Goal: Task Accomplishment & Management: Use online tool/utility

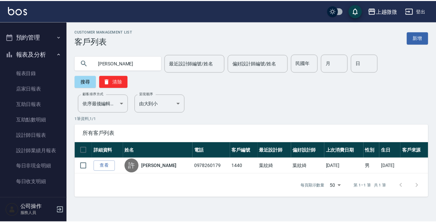
scroll to position [187, 0]
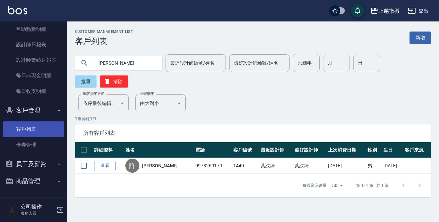
click at [33, 130] on link "客戶列表" at bounding box center [34, 128] width 62 height 15
drag, startPoint x: 121, startPoint y: 64, endPoint x: 0, endPoint y: 6, distance: 134.0
click at [0, 31] on div "上越微微 登出 櫃檯作業 打帳單 帳單列表 現金收支登錄 材料自購登錄 掃碼打卡 預約管理 預約管理 單日預約紀錄 單週預約紀錄 報表及分析 報表目錄 店家日…" at bounding box center [219, 111] width 439 height 222
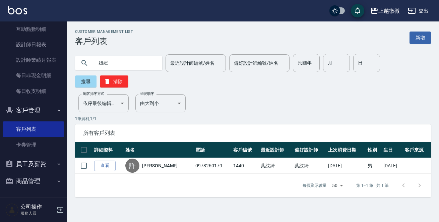
type input "妞妞"
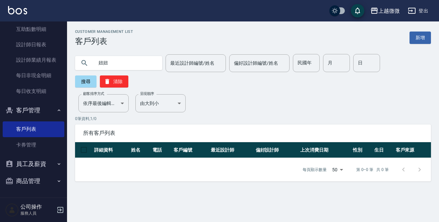
drag, startPoint x: 116, startPoint y: 64, endPoint x: 0, endPoint y: 50, distance: 116.9
click at [10, 64] on div "上越微微 登出 櫃檯作業 打帳單 帳單列表 現金收支登錄 材料自購登錄 掃碼打卡 預約管理 預約管理 單日預約紀錄 單週預約紀錄 報表及分析 報表目錄 店家日…" at bounding box center [219, 111] width 439 height 222
type input "林語"
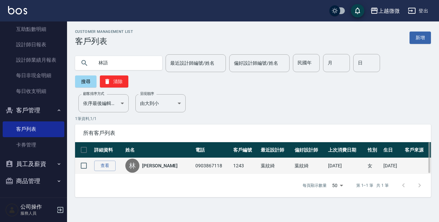
click at [154, 162] on link "[PERSON_NAME]" at bounding box center [160, 165] width 36 height 7
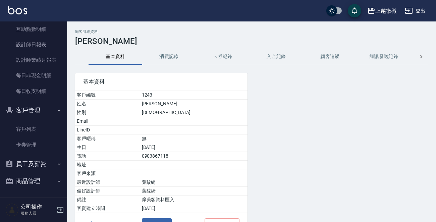
click at [168, 56] on button "消費記錄" at bounding box center [169, 57] width 54 height 16
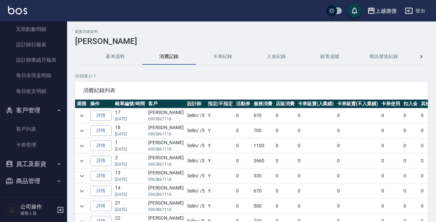
click at [122, 57] on button "基本資料" at bounding box center [115, 57] width 54 height 16
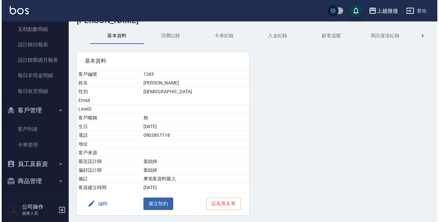
scroll to position [42, 0]
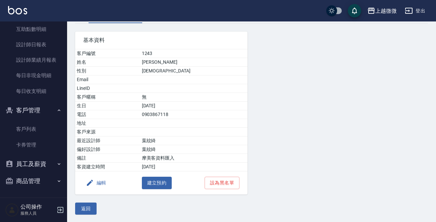
click at [98, 181] on button "編輯" at bounding box center [96, 183] width 26 height 12
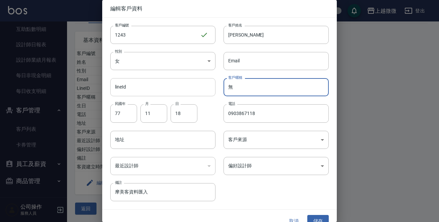
drag, startPoint x: 254, startPoint y: 84, endPoint x: 147, endPoint y: 88, distance: 106.6
click at [147, 88] on div "客戶編號 1243 ​ 客戶編號 客戶姓名 [PERSON_NAME] 客戶姓名 性別 女 [DEMOGRAPHIC_DATA] 性別 Email Email…" at bounding box center [215, 109] width 227 height 183
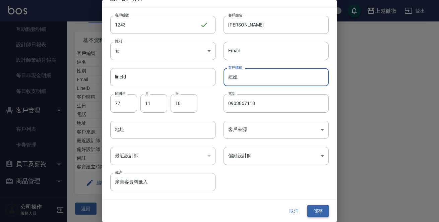
type input "妞妞"
click at [315, 211] on button "儲存" at bounding box center [317, 211] width 21 height 12
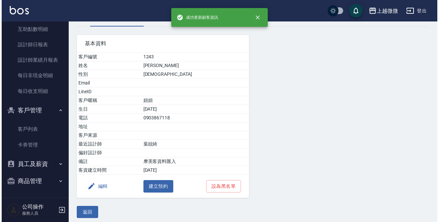
scroll to position [42, 0]
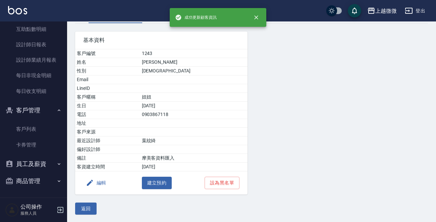
click at [100, 185] on button "編輯" at bounding box center [96, 183] width 26 height 12
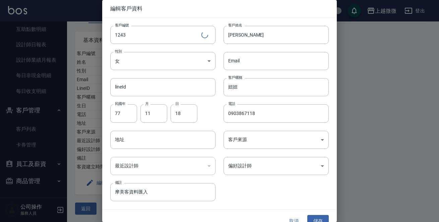
drag, startPoint x: 143, startPoint y: 194, endPoint x: 0, endPoint y: 180, distance: 143.5
click at [0, 180] on div "編輯客戶資料 客戶編號 1243 ​ 客戶編號 客戶姓名 [PERSON_NAME] 客戶姓名 性別 女 [DEMOGRAPHIC_DATA] 性別 Emai…" at bounding box center [219, 111] width 439 height 222
click at [315, 216] on button "儲存" at bounding box center [317, 221] width 21 height 12
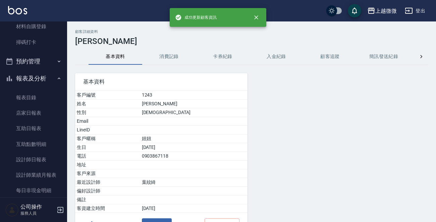
scroll to position [0, 0]
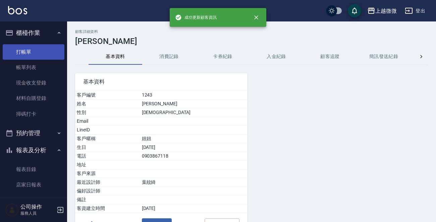
click at [33, 50] on link "打帳單" at bounding box center [34, 51] width 62 height 15
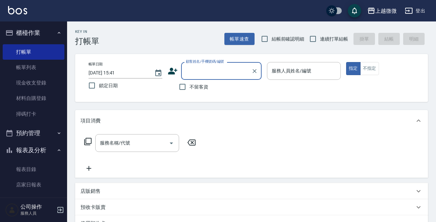
click at [211, 72] on input "顧客姓名/手機號碼/編號" at bounding box center [216, 71] width 64 height 12
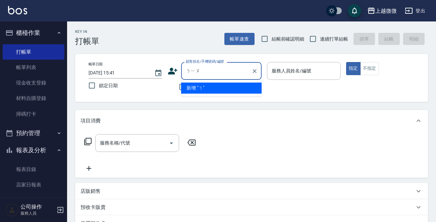
type input "妞"
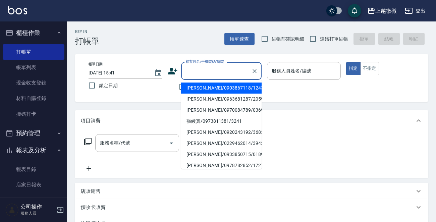
click at [211, 86] on li "[PERSON_NAME]/0903867118/1243" at bounding box center [221, 87] width 80 height 11
type input "[PERSON_NAME]/0903867118/1243"
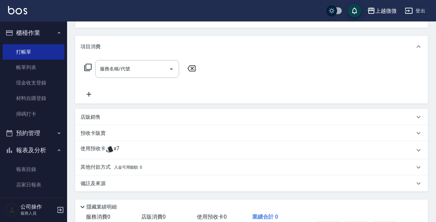
scroll to position [118, 0]
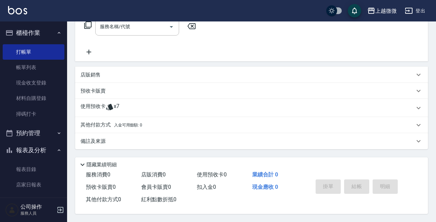
click at [95, 103] on p "使用預收卡" at bounding box center [92, 108] width 25 height 10
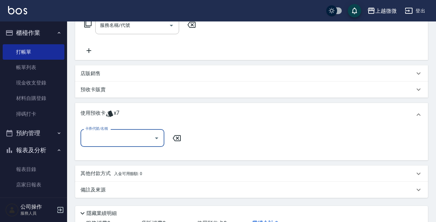
scroll to position [0, 0]
click at [107, 147] on div "卡券代號/名稱 卡券代號/名稱" at bounding box center [251, 142] width 342 height 26
click at [114, 139] on input "卡券代號/名稱" at bounding box center [117, 138] width 68 height 12
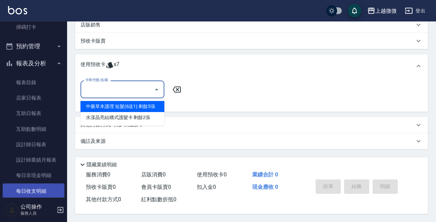
scroll to position [134, 0]
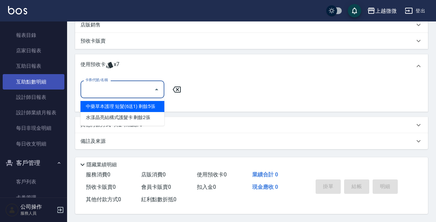
click at [36, 81] on link "互助點數明細" at bounding box center [34, 81] width 62 height 15
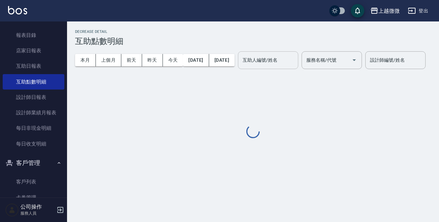
click at [295, 65] on input "互助人編號/姓名" at bounding box center [268, 60] width 54 height 12
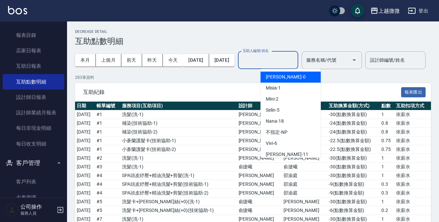
click at [295, 65] on input "互助人編號/姓名" at bounding box center [268, 60] width 54 height 12
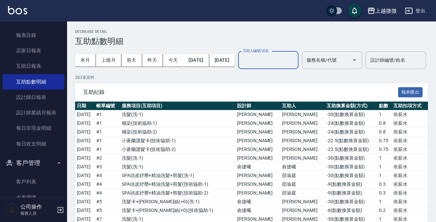
click at [294, 63] on input "互助人編號/姓名" at bounding box center [268, 60] width 54 height 12
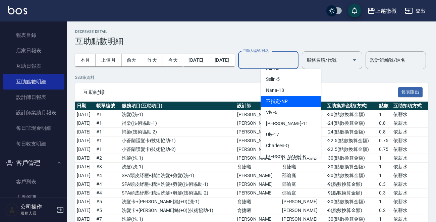
scroll to position [67, 0]
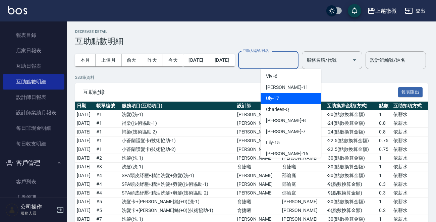
click at [285, 97] on div "Uly -17" at bounding box center [290, 98] width 60 height 11
type input "Uly-17"
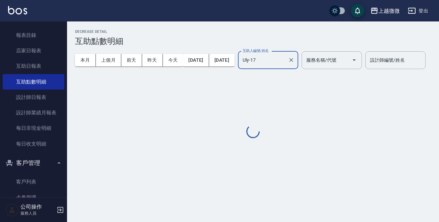
click at [343, 57] on div "服務名稱/代號 服務名稱/代號" at bounding box center [332, 60] width 60 height 18
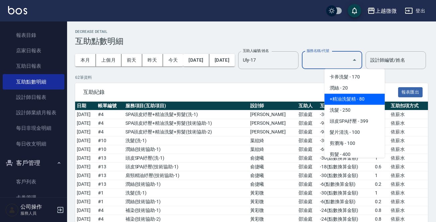
click at [355, 97] on span "+精油洗髮精 - 80" at bounding box center [354, 98] width 60 height 11
type input "+精油洗髮精(A02)"
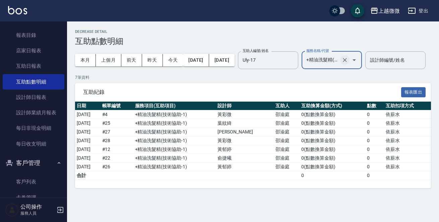
click at [348, 61] on icon "Clear" at bounding box center [344, 60] width 7 height 7
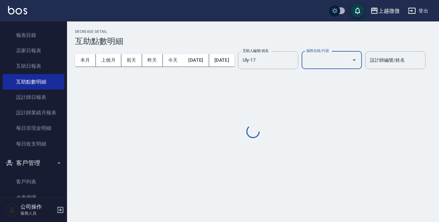
click at [349, 60] on input "服務名稱/代號" at bounding box center [327, 60] width 44 height 12
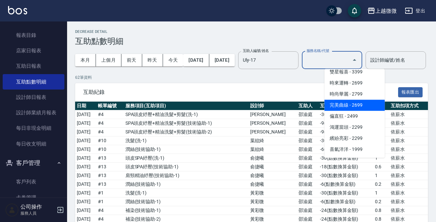
scroll to position [1206, 0]
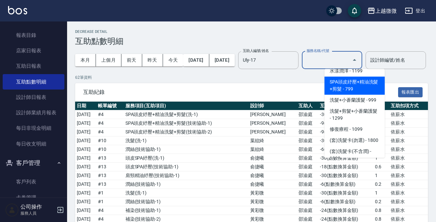
click at [351, 82] on span "SPA頭皮紓壓+精油洗髮+剪髮 - 799" at bounding box center [354, 85] width 60 height 18
type input "SPA頭皮紓壓+精油洗髮+剪髮(I13)"
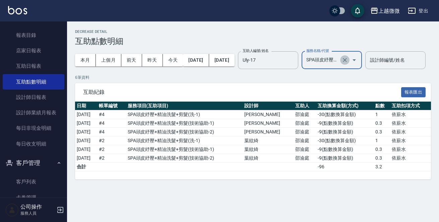
click at [348, 57] on icon "Clear" at bounding box center [344, 60] width 7 height 7
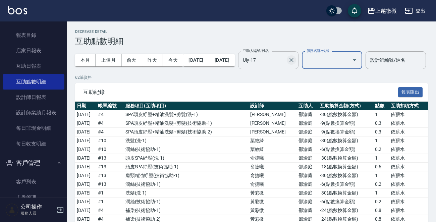
click at [295, 60] on icon "Clear" at bounding box center [291, 60] width 7 height 7
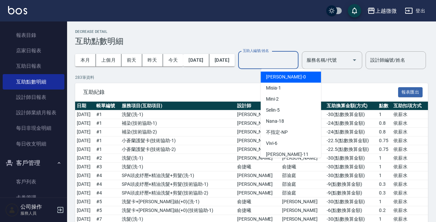
click at [295, 63] on input "互助人編號/姓名" at bounding box center [268, 60] width 54 height 12
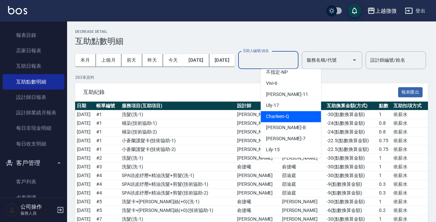
scroll to position [71, 0]
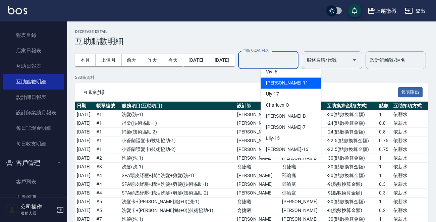
drag, startPoint x: 297, startPoint y: 81, endPoint x: 280, endPoint y: 79, distance: 17.2
click at [297, 82] on div "[PERSON_NAME] -11" at bounding box center [290, 82] width 60 height 11
type input "[PERSON_NAME]-11"
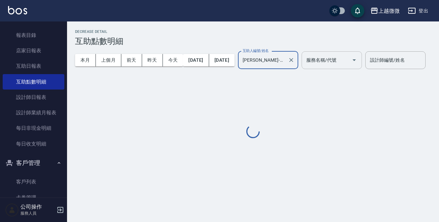
click at [349, 57] on input "服務名稱/代號" at bounding box center [327, 60] width 44 height 12
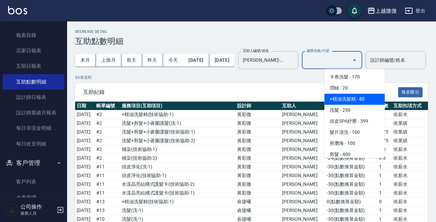
click at [356, 101] on span "+精油洗髮精 - 80" at bounding box center [354, 98] width 60 height 11
type input "+精油洗髮精(A02)"
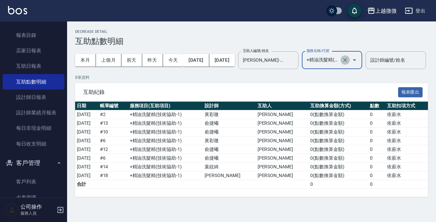
click at [348, 57] on icon "Clear" at bounding box center [344, 60] width 7 height 7
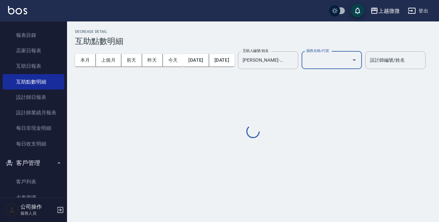
click at [349, 57] on input "服務名稱/代號" at bounding box center [327, 60] width 44 height 12
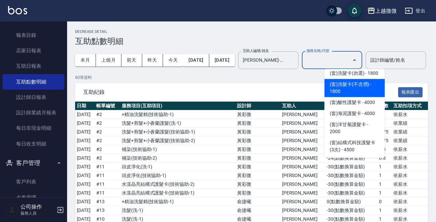
scroll to position [1173, 0]
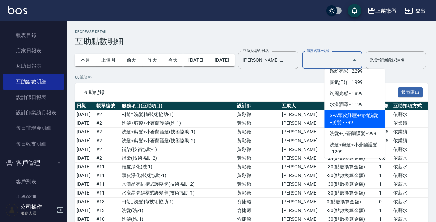
click at [351, 121] on span "SPA頭皮紓壓+精油洗髮+剪髮 - 799" at bounding box center [354, 119] width 60 height 18
type input "SPA頭皮紓壓+精油洗髮+剪髮(I13)"
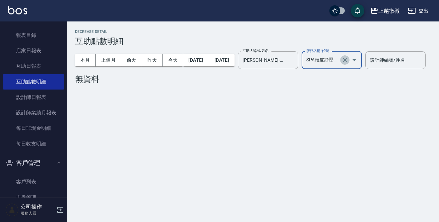
click at [348, 58] on icon "Clear" at bounding box center [344, 60] width 7 height 7
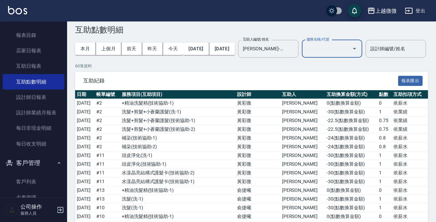
scroll to position [0, 0]
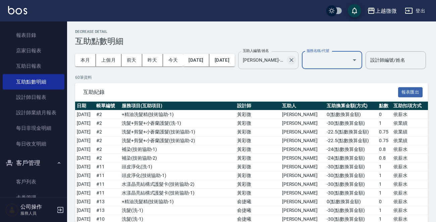
click at [295, 62] on icon "Clear" at bounding box center [291, 60] width 7 height 7
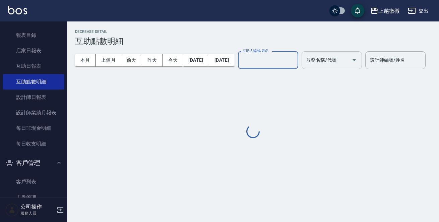
click at [349, 57] on input "服務名稱/代號" at bounding box center [327, 60] width 44 height 12
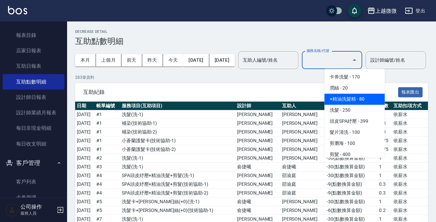
click at [356, 100] on span "+精油洗髮精 - 80" at bounding box center [354, 98] width 60 height 11
type input "+精油洗髮精(A02)"
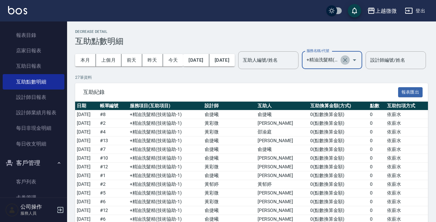
click at [348, 58] on icon "Clear" at bounding box center [344, 60] width 7 height 7
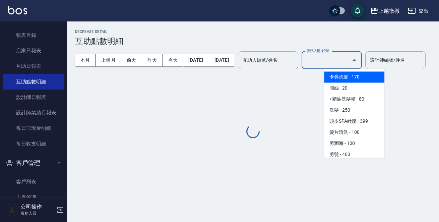
click at [349, 58] on input "服務名稱/代號" at bounding box center [327, 60] width 44 height 12
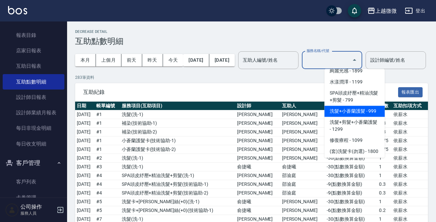
scroll to position [1206, 0]
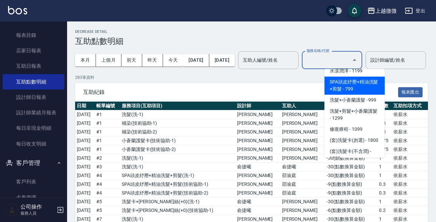
click at [362, 87] on span "SPA頭皮紓壓+精油洗髮+剪髮 - 799" at bounding box center [354, 85] width 60 height 18
type input "SPA頭皮紓壓+精油洗髮+剪髮(I13)"
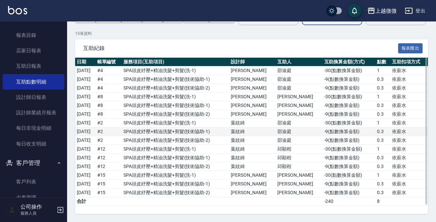
scroll to position [0, 0]
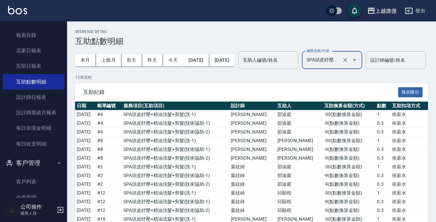
click at [359, 65] on div at bounding box center [349, 60] width 19 height 18
click at [348, 61] on icon "Clear" at bounding box center [344, 60] width 7 height 7
